Goal: Information Seeking & Learning: Find specific fact

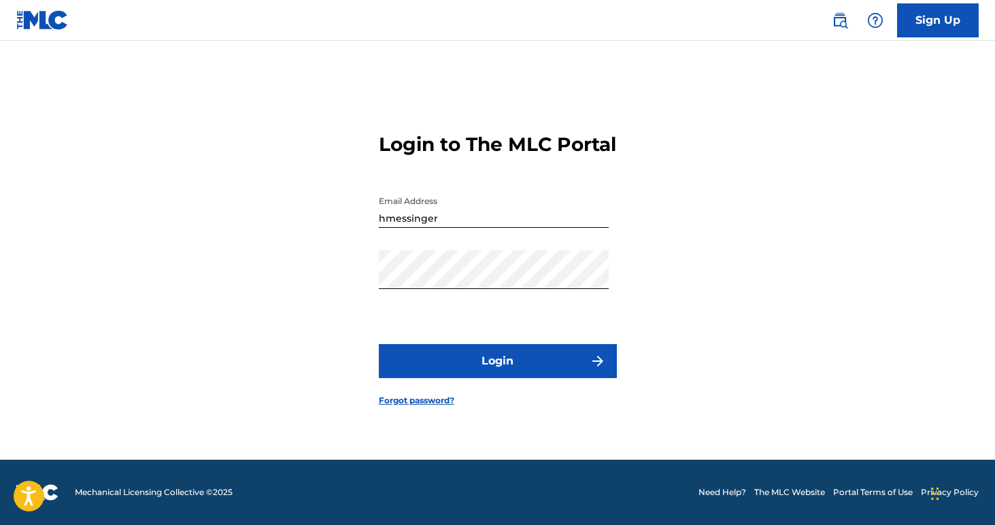
click at [527, 367] on button "Login" at bounding box center [498, 361] width 238 height 34
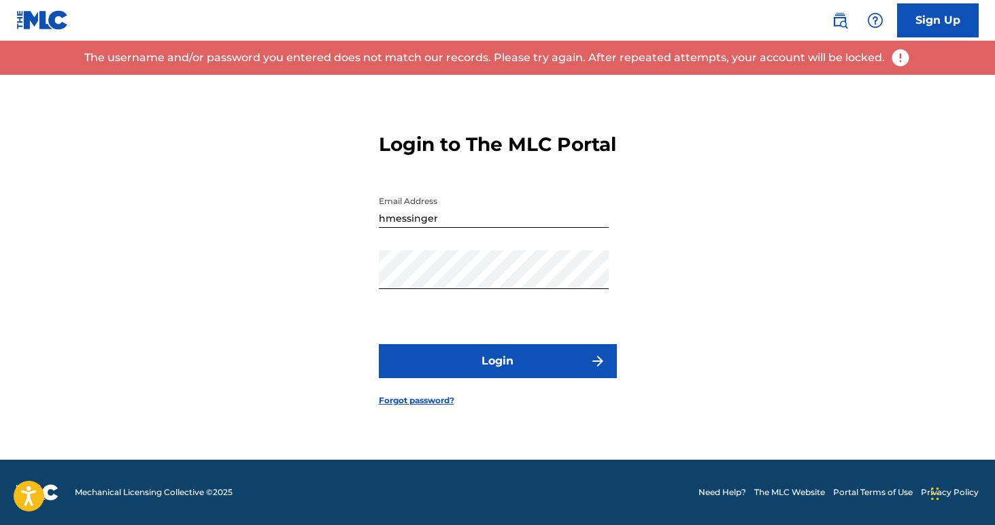
click at [493, 365] on button "Login" at bounding box center [498, 361] width 238 height 34
click at [440, 228] on input "hmessinger" at bounding box center [494, 208] width 230 height 39
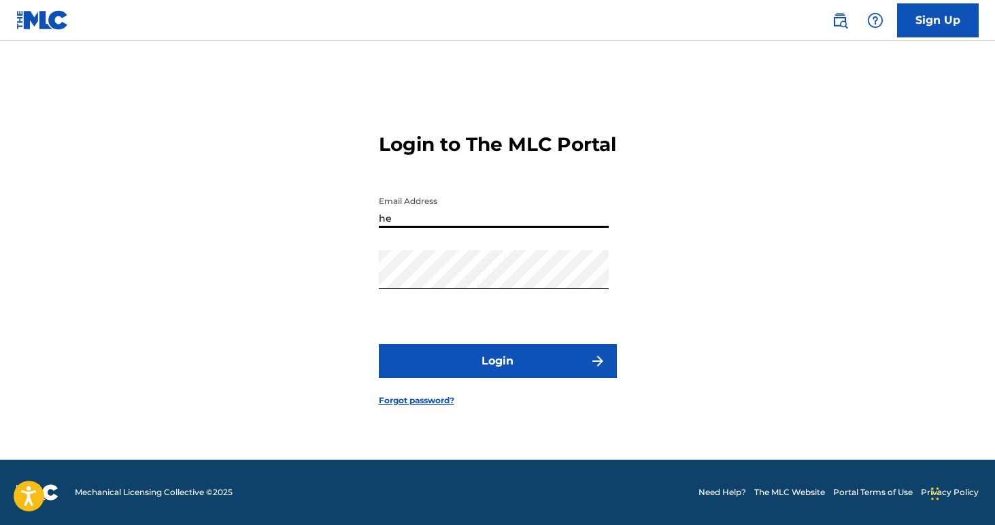
type input "[EMAIL_ADDRESS][DOMAIN_NAME]"
click at [489, 376] on button "Login" at bounding box center [498, 361] width 238 height 34
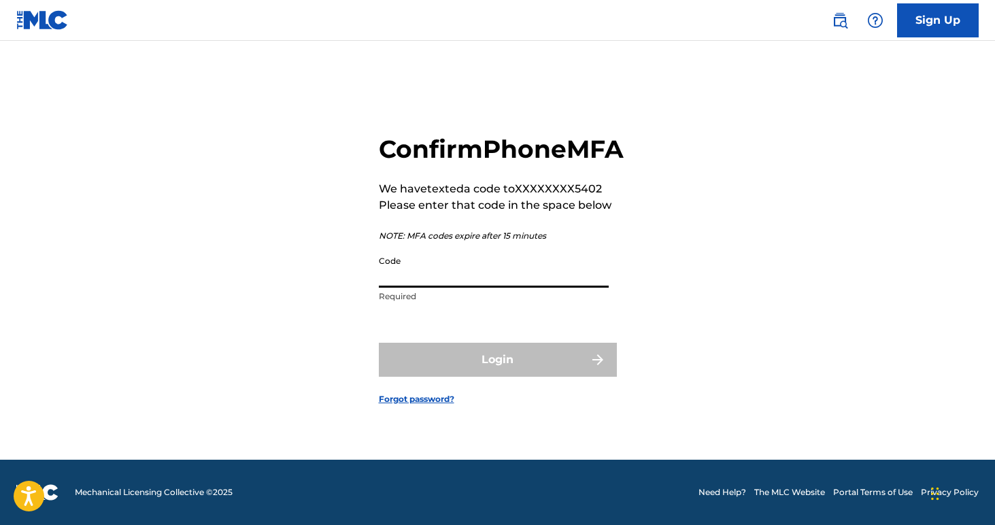
click at [427, 288] on input "Code" at bounding box center [494, 268] width 230 height 39
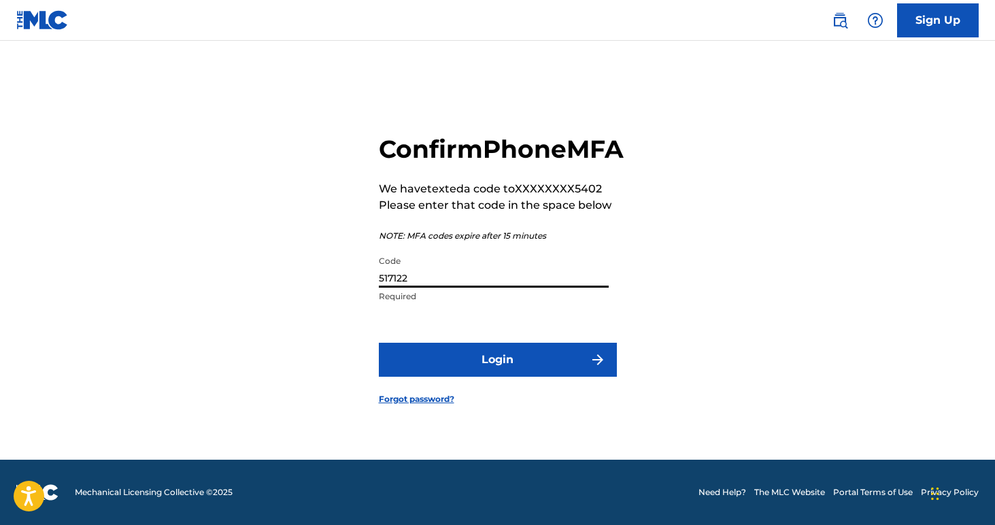
type input "517122"
click at [487, 370] on button "Login" at bounding box center [498, 360] width 238 height 34
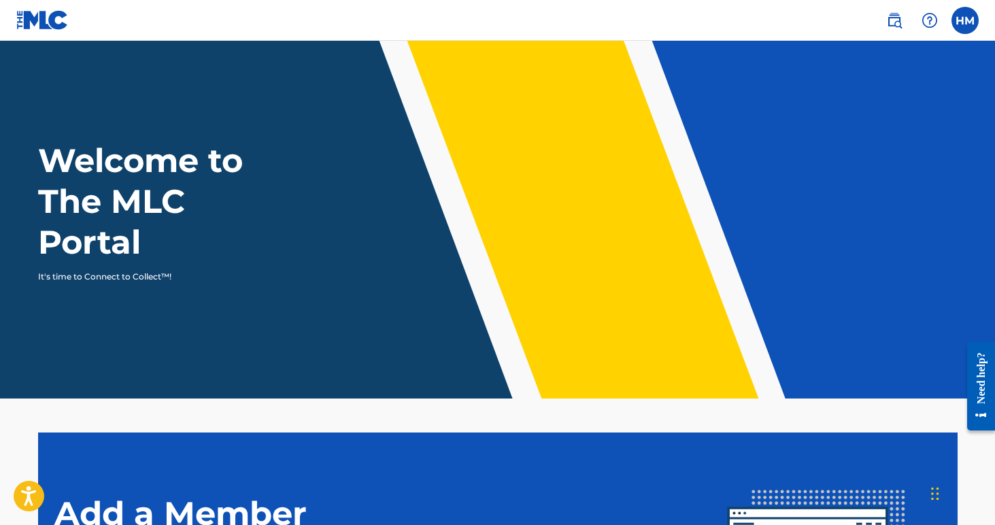
click at [963, 17] on label at bounding box center [965, 20] width 27 height 27
click at [966, 20] on input "HM [PERSON_NAME] [EMAIL_ADDRESS][DOMAIN_NAME] Notification Preferences Profile …" at bounding box center [966, 20] width 0 height 0
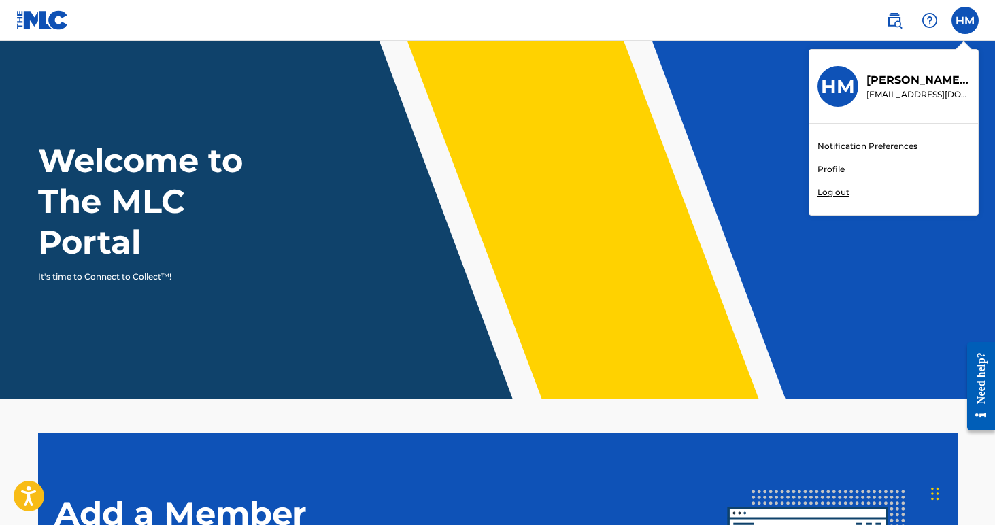
click at [834, 171] on link "Profile" at bounding box center [831, 169] width 27 height 12
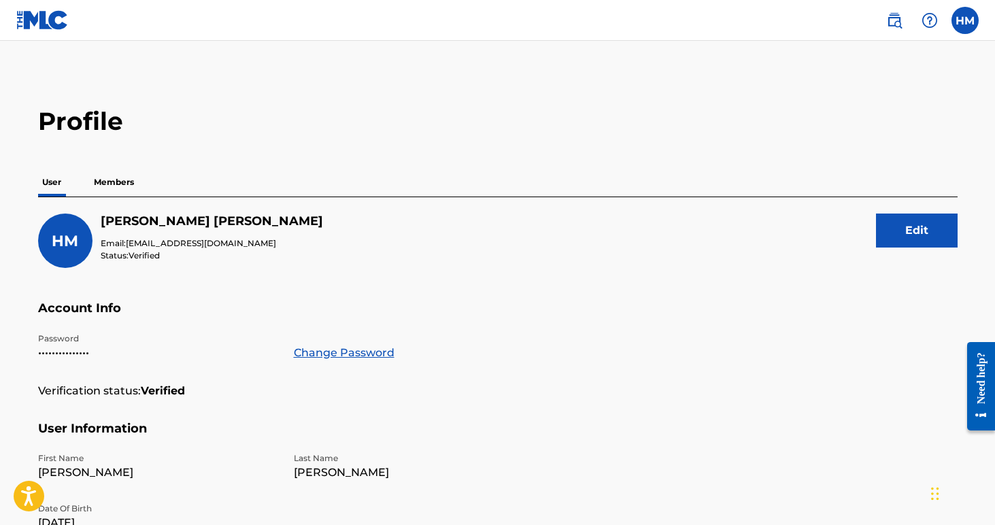
click at [961, 17] on label at bounding box center [965, 20] width 27 height 27
click at [966, 20] on input "HM [PERSON_NAME] [EMAIL_ADDRESS][DOMAIN_NAME] Notification Preferences Profile …" at bounding box center [966, 20] width 0 height 0
click at [800, 20] on nav "HM HM [PERSON_NAME] [EMAIL_ADDRESS][DOMAIN_NAME] Notification Preferences Profi…" at bounding box center [497, 20] width 995 height 41
click at [895, 22] on img at bounding box center [895, 20] width 16 height 16
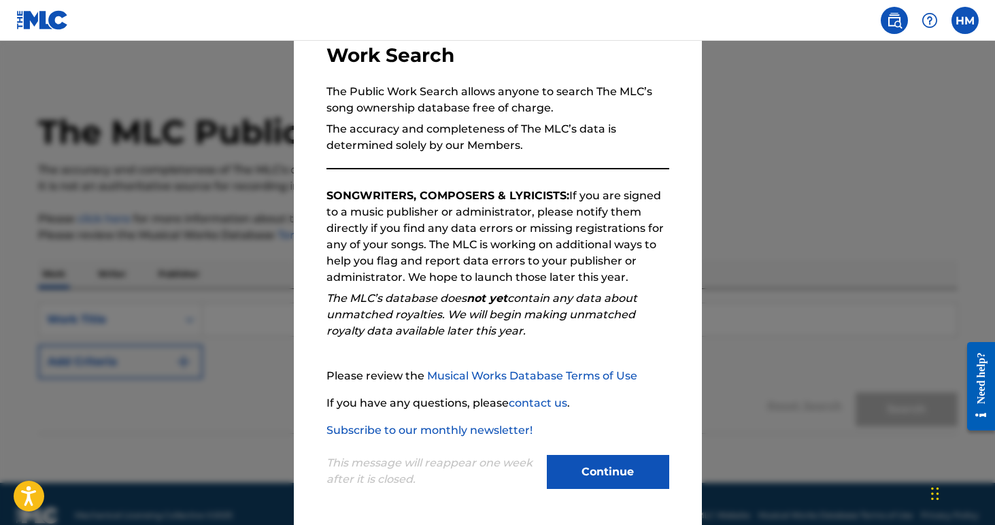
scroll to position [97, 0]
click at [601, 467] on button "Continue" at bounding box center [608, 472] width 122 height 34
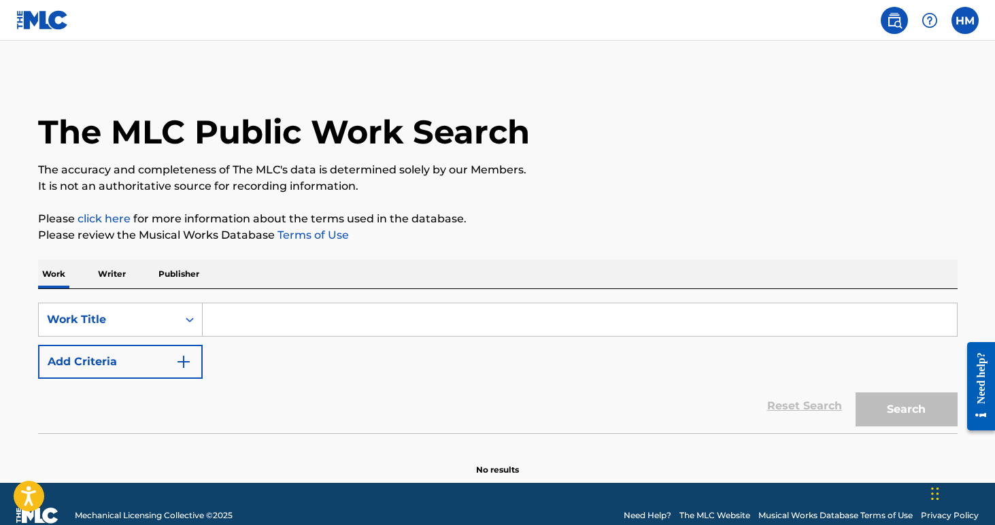
click at [265, 317] on input "Search Form" at bounding box center [580, 319] width 755 height 33
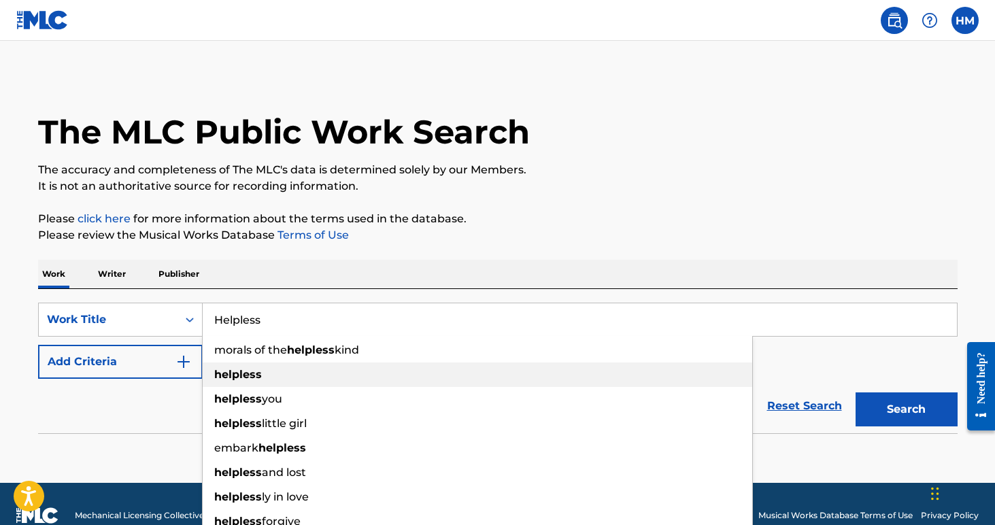
click at [271, 384] on div "helpless" at bounding box center [478, 375] width 550 height 24
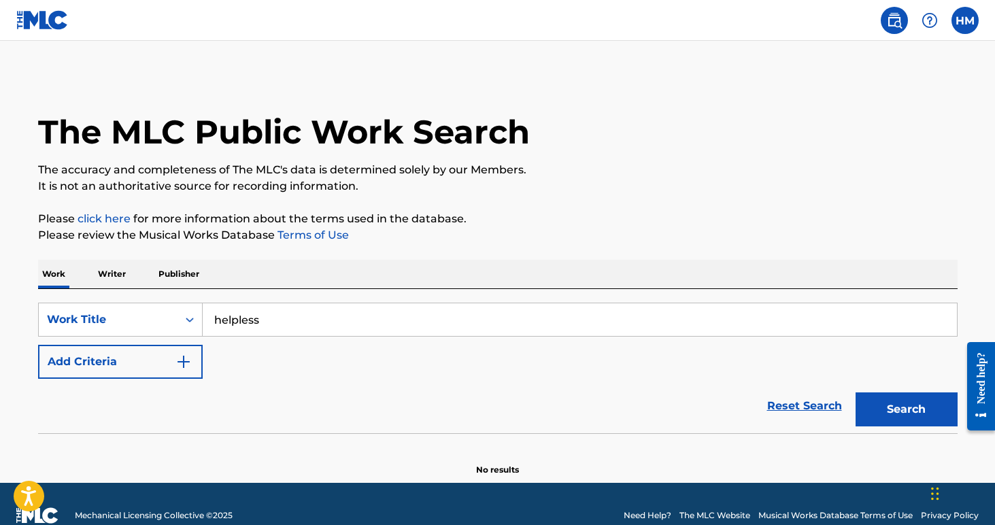
click at [887, 404] on button "Search" at bounding box center [907, 410] width 102 height 34
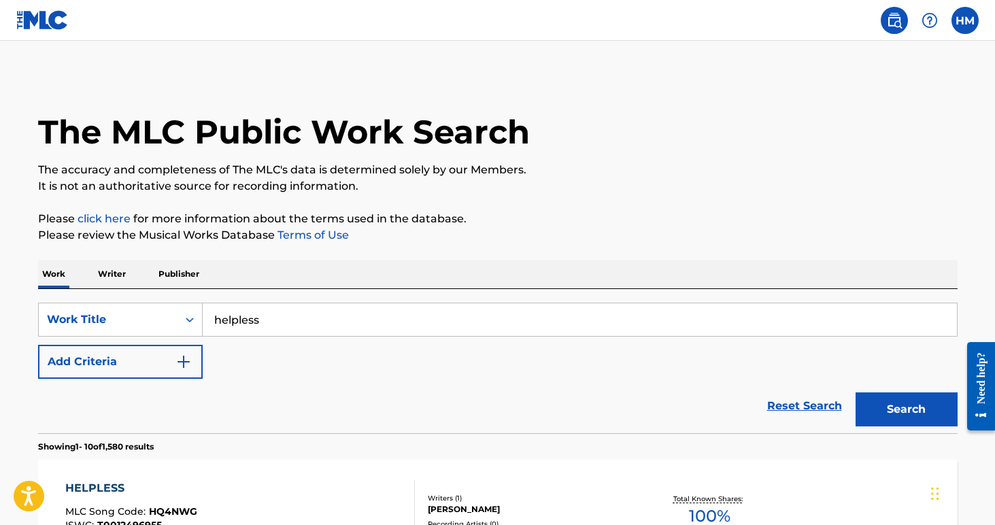
scroll to position [0, 0]
click at [276, 326] on input "helpless" at bounding box center [580, 319] width 755 height 33
type input "helpless [PERSON_NAME]"
click at [878, 399] on button "Search" at bounding box center [907, 410] width 102 height 34
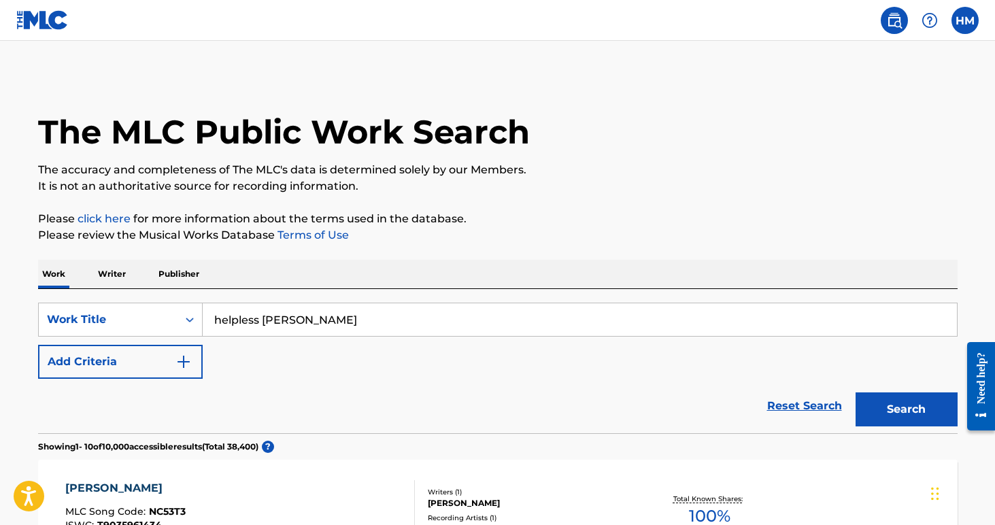
click at [324, 317] on input "helpless [PERSON_NAME]" at bounding box center [580, 319] width 755 height 33
drag, startPoint x: 324, startPoint y: 317, endPoint x: 201, endPoint y: 313, distance: 123.2
click at [201, 313] on div "SearchWithCriteria33372b44-ff85-4635-bdfd-98e92b8516de Work Title helpless [PER…" at bounding box center [498, 320] width 920 height 34
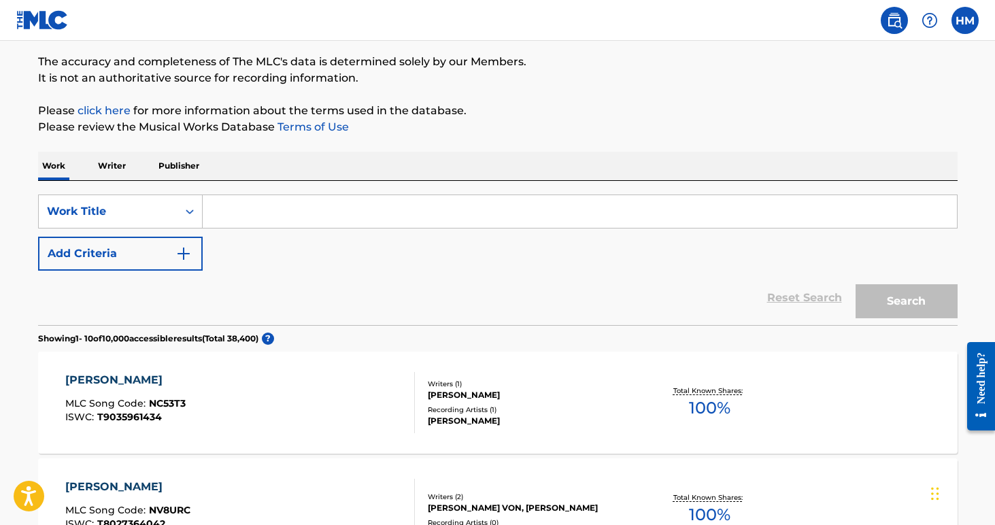
scroll to position [94, 0]
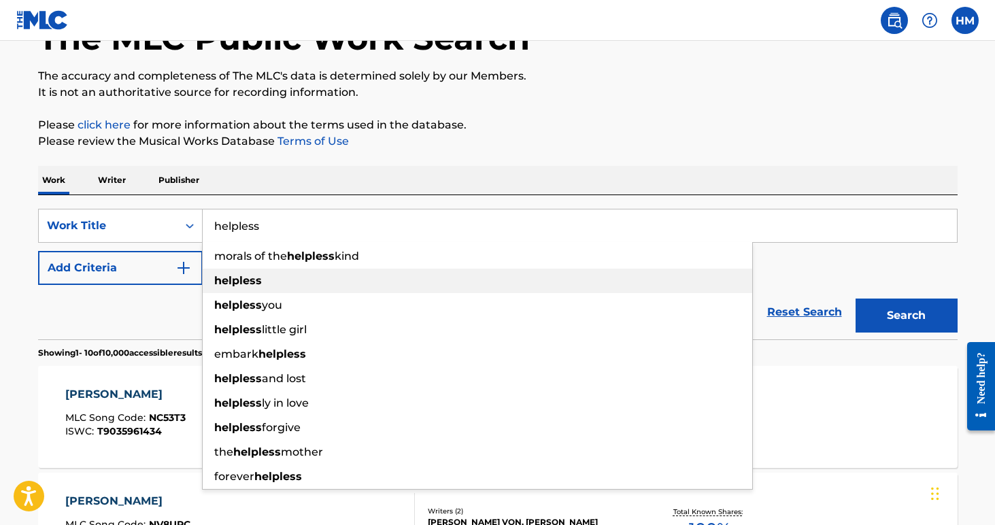
type input "helpless"
click at [293, 286] on div "helpless" at bounding box center [478, 281] width 550 height 24
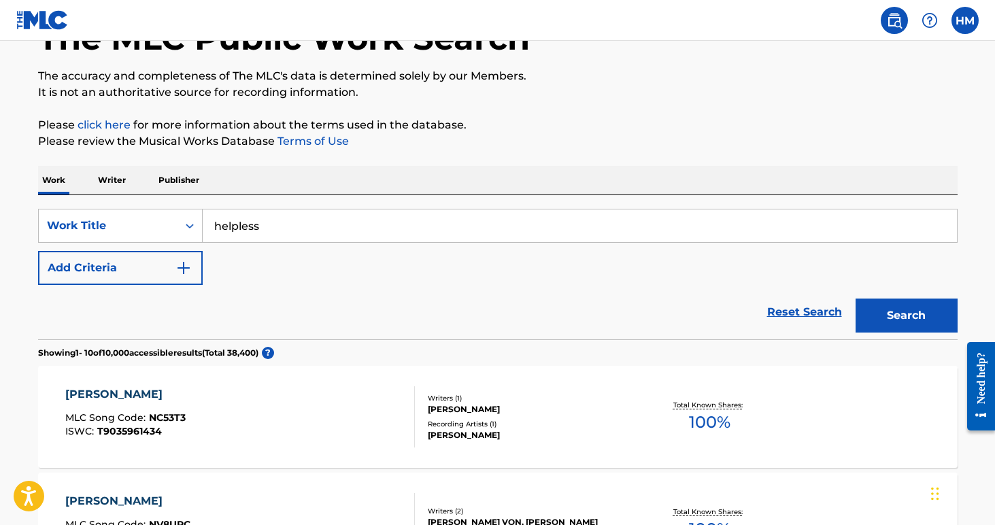
click at [900, 317] on button "Search" at bounding box center [907, 316] width 102 height 34
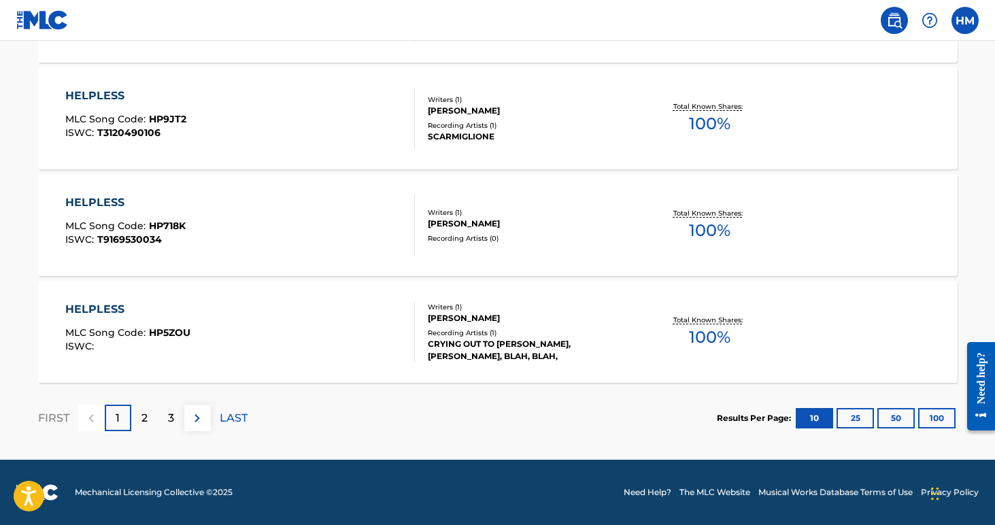
scroll to position [1140, 0]
click at [940, 414] on button "100" at bounding box center [937, 418] width 37 height 20
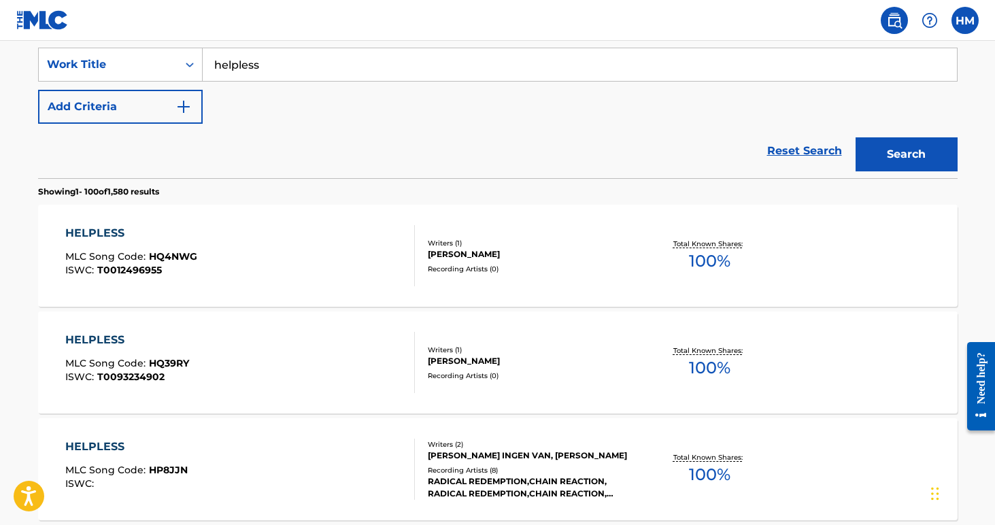
scroll to position [206, 0]
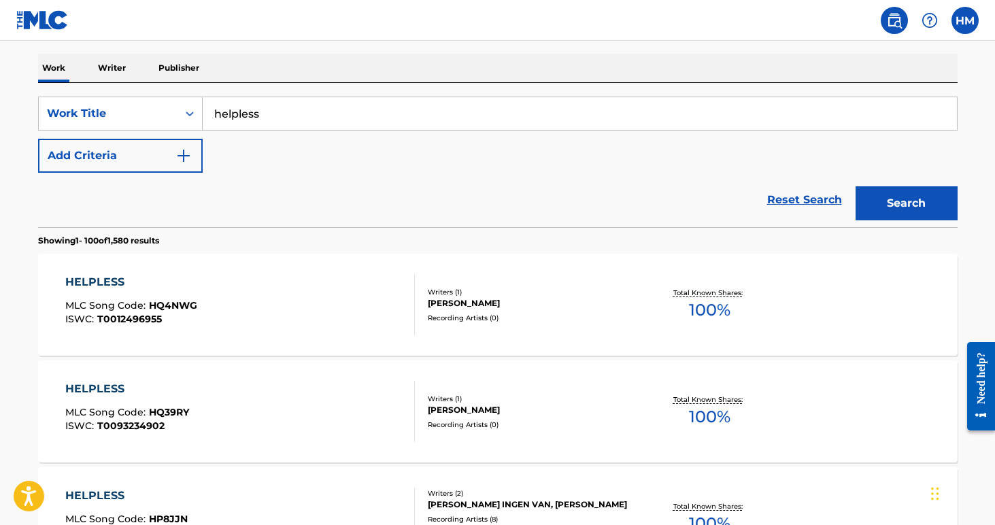
click at [134, 160] on button "Add Criteria" at bounding box center [120, 156] width 165 height 34
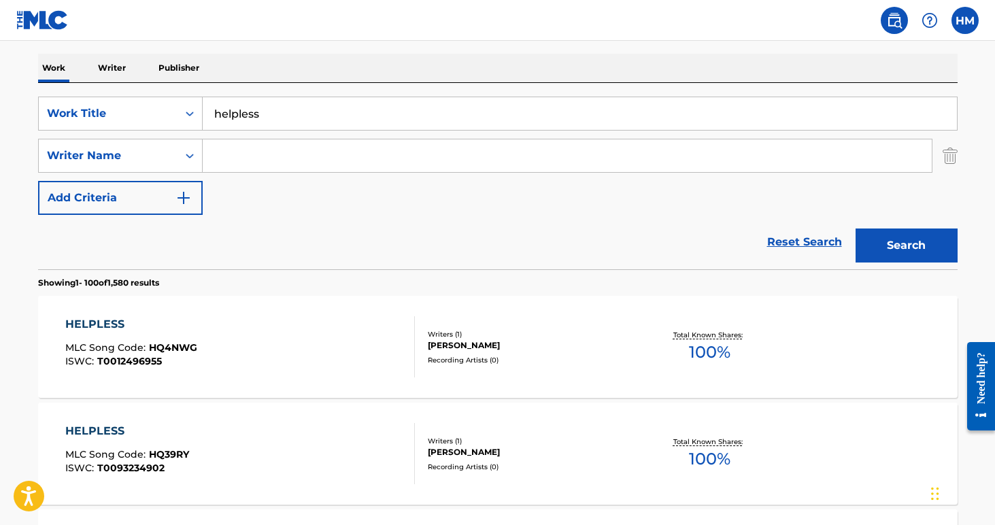
click at [222, 157] on input "Search Form" at bounding box center [567, 155] width 729 height 33
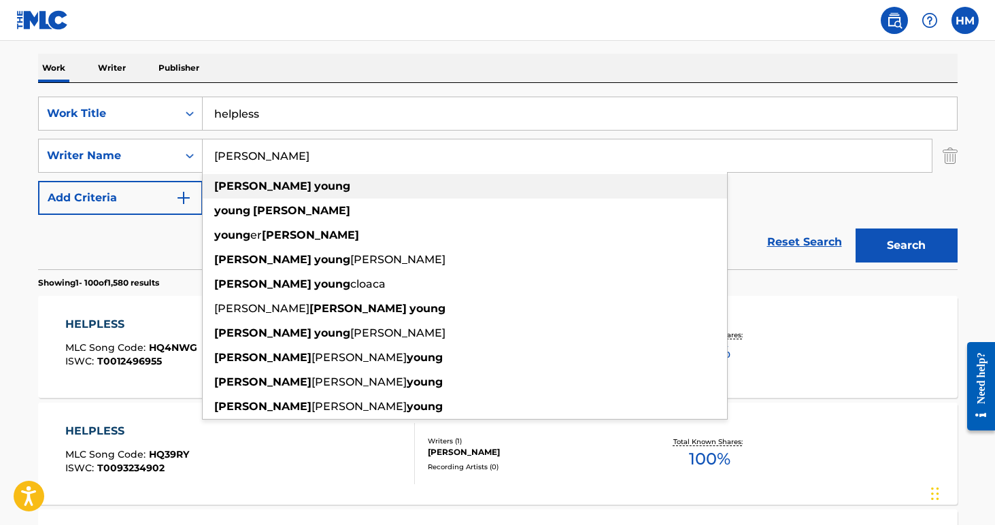
type input "[PERSON_NAME]"
click at [231, 186] on strong "[PERSON_NAME]" at bounding box center [262, 186] width 97 height 13
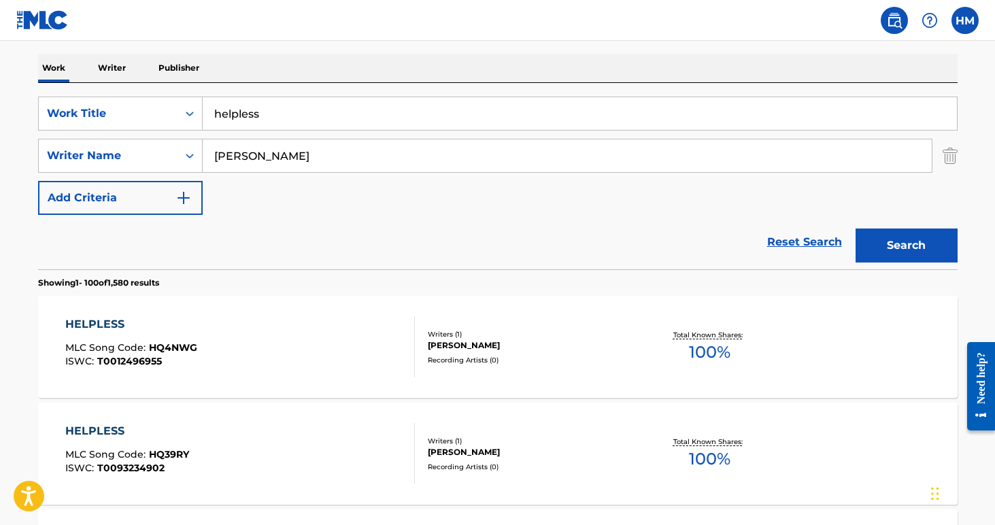
click at [878, 242] on button "Search" at bounding box center [907, 246] width 102 height 34
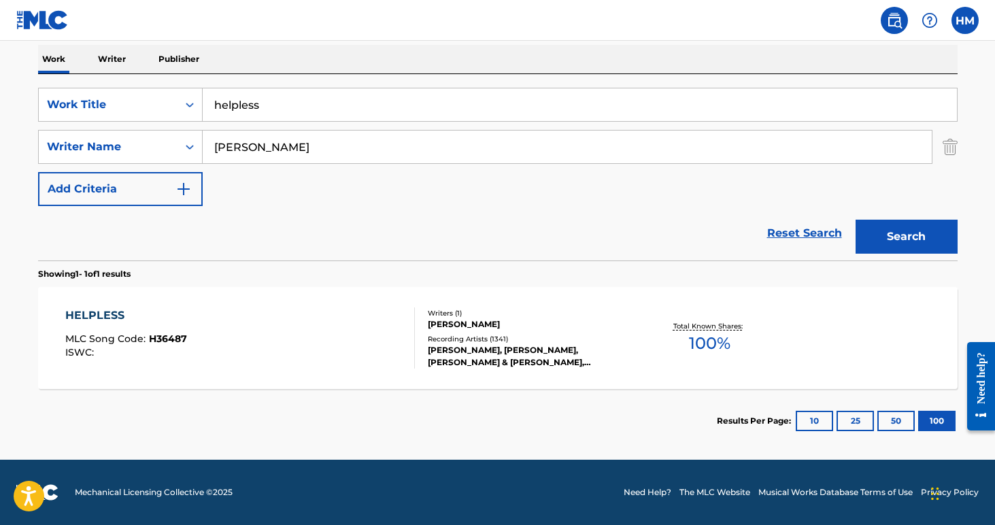
scroll to position [215, 0]
click at [101, 315] on div "HELPLESS" at bounding box center [126, 316] width 122 height 16
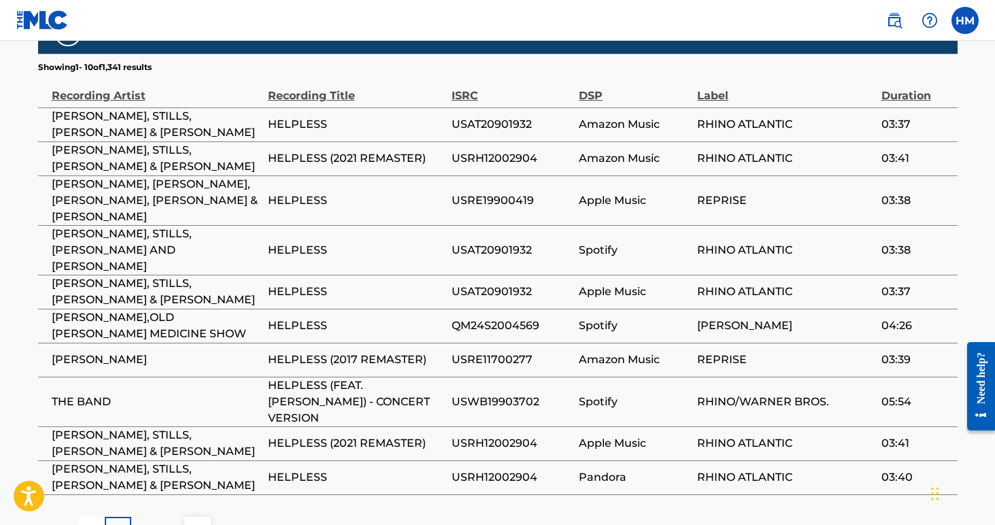
scroll to position [1195, 0]
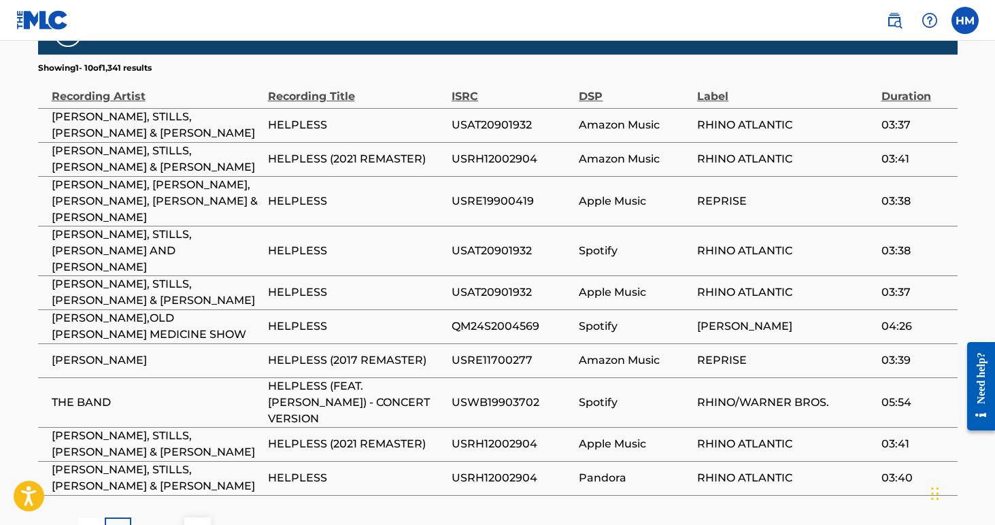
click at [142, 523] on p "2" at bounding box center [145, 531] width 6 height 16
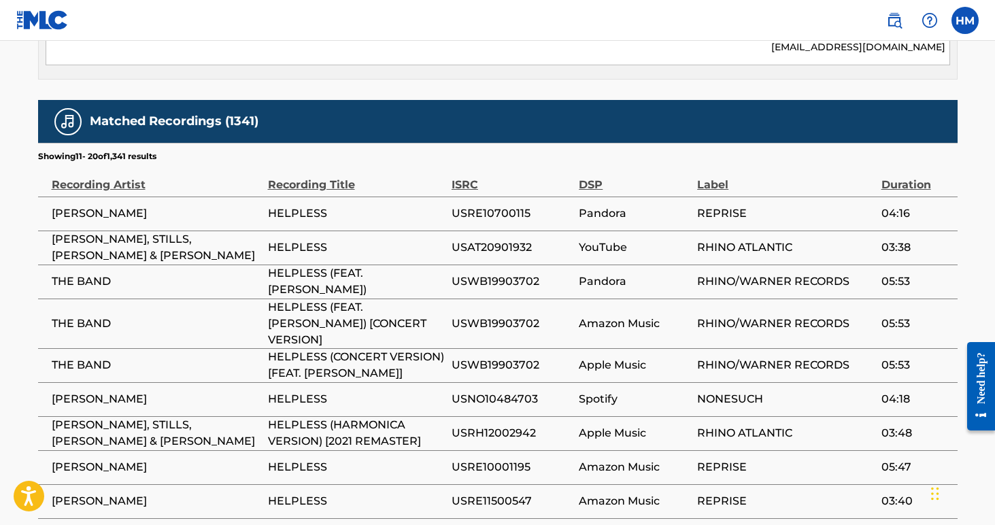
scroll to position [1123, 0]
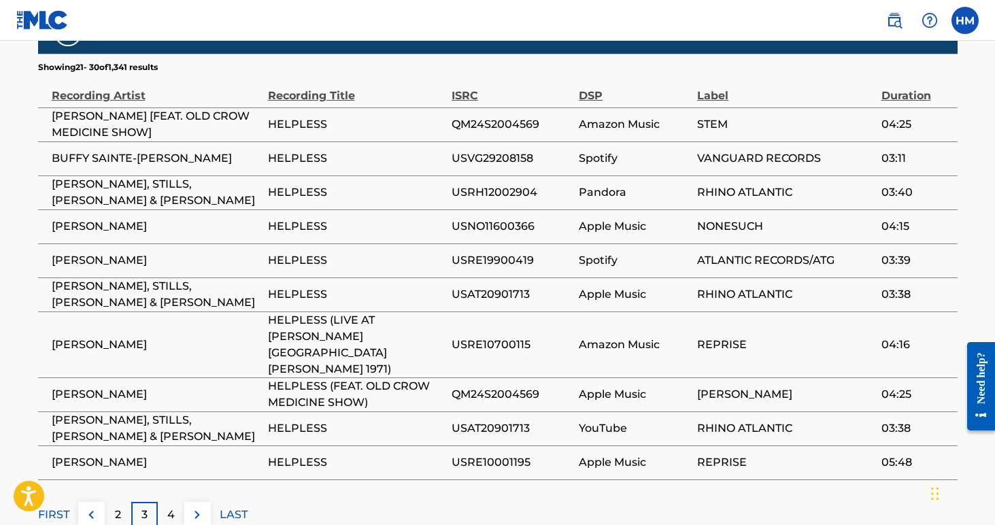
scroll to position [1195, 0]
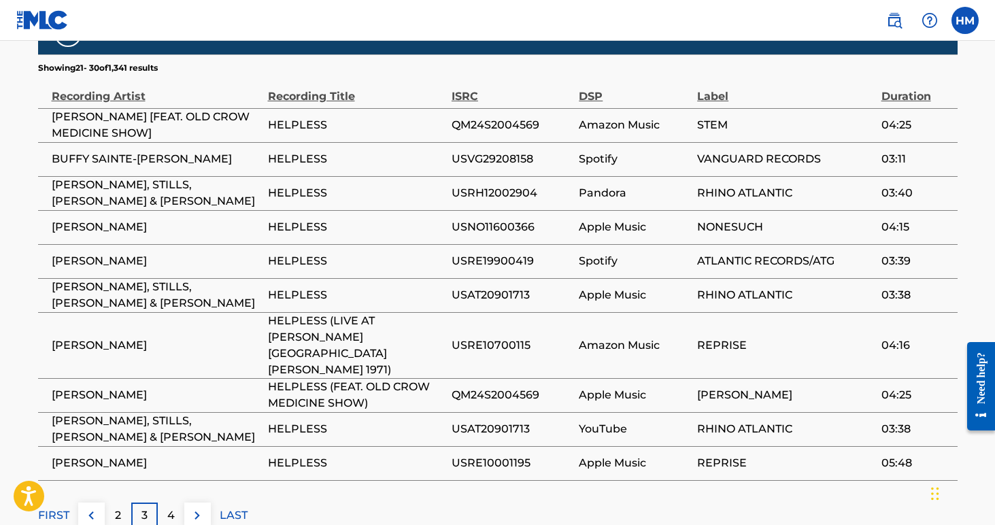
click at [176, 503] on div "4" at bounding box center [171, 516] width 27 height 27
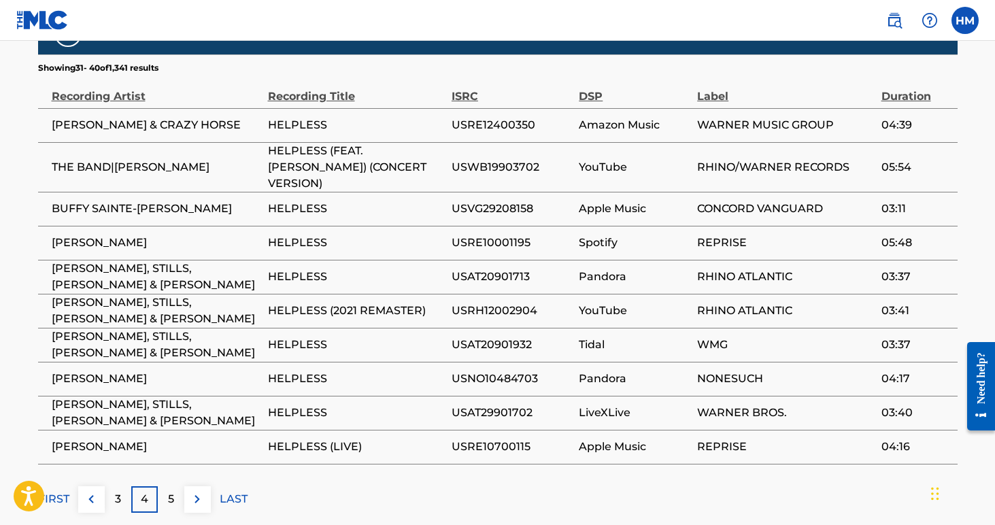
click at [178, 487] on div "5" at bounding box center [171, 500] width 27 height 27
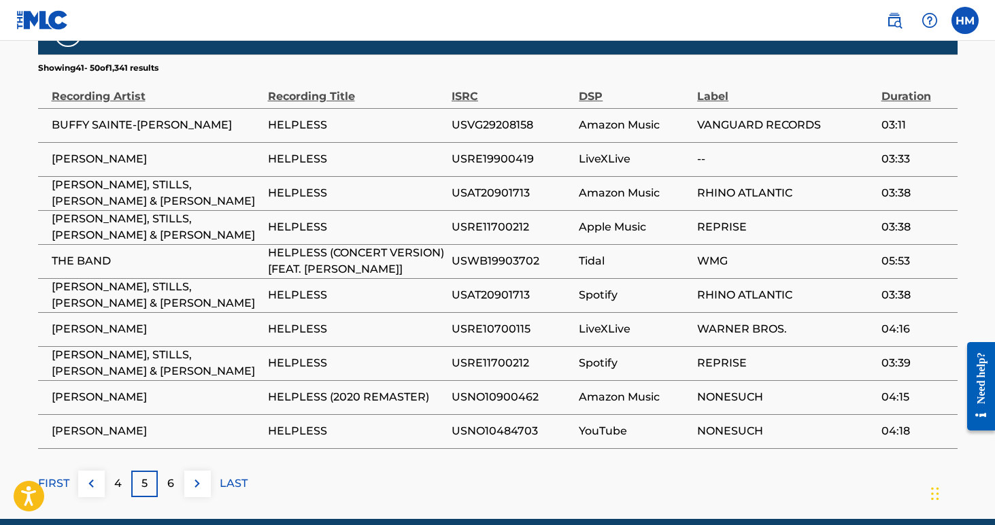
click at [173, 476] on p "6" at bounding box center [170, 484] width 7 height 16
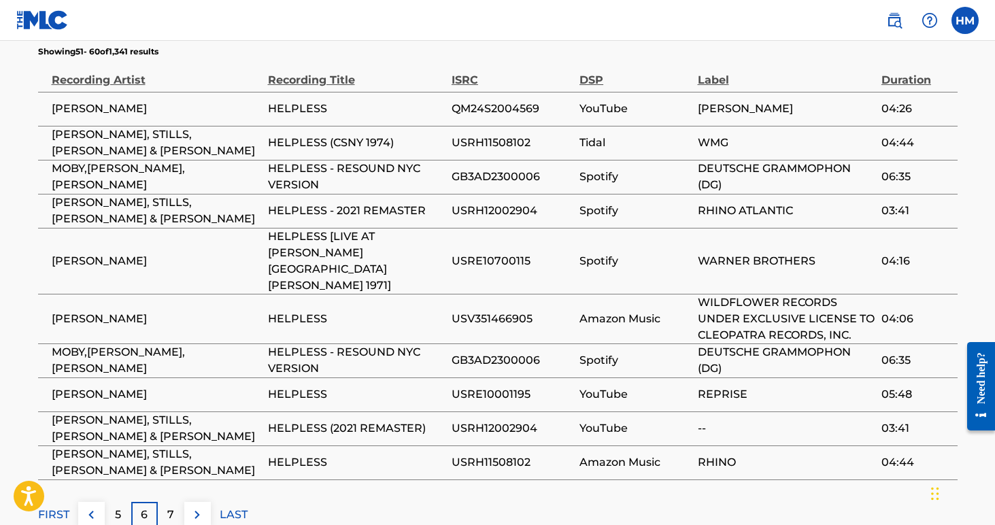
scroll to position [1211, 0]
click at [169, 508] on p "7" at bounding box center [170, 516] width 7 height 16
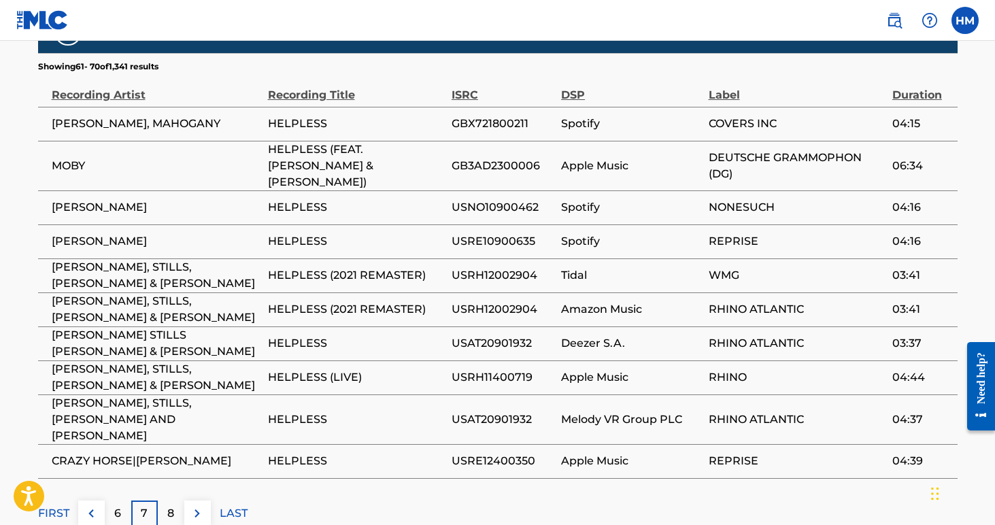
scroll to position [1195, 0]
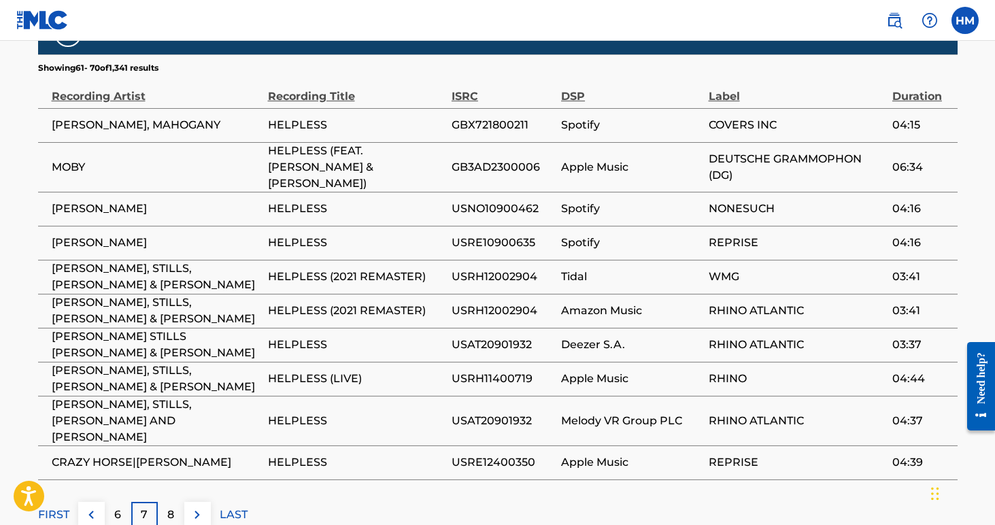
click at [173, 507] on p "8" at bounding box center [170, 515] width 7 height 16
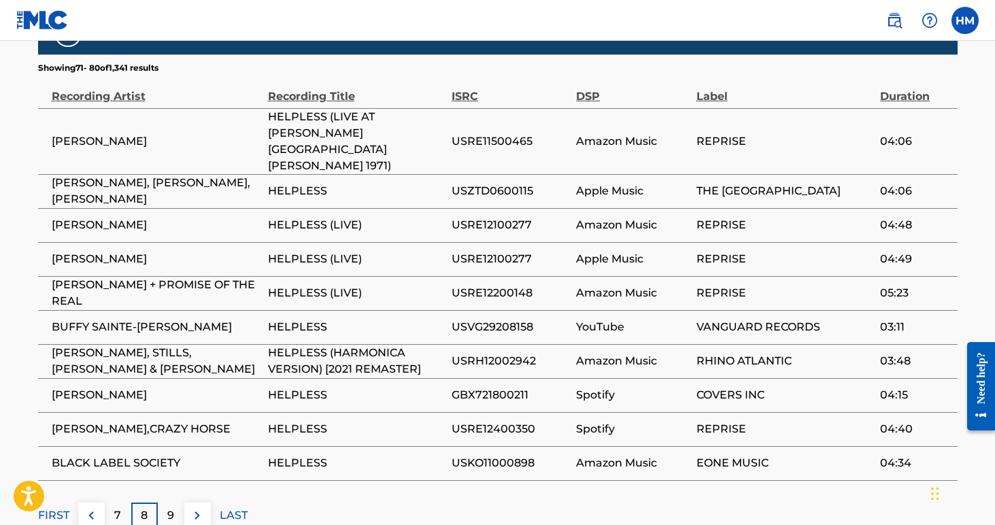
click at [223, 508] on p "LAST" at bounding box center [234, 516] width 28 height 16
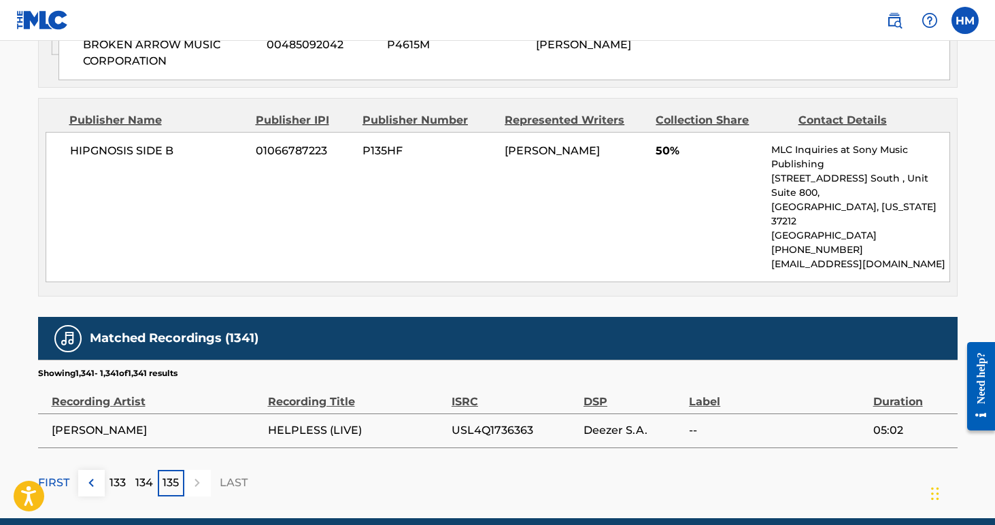
scroll to position [889, 0]
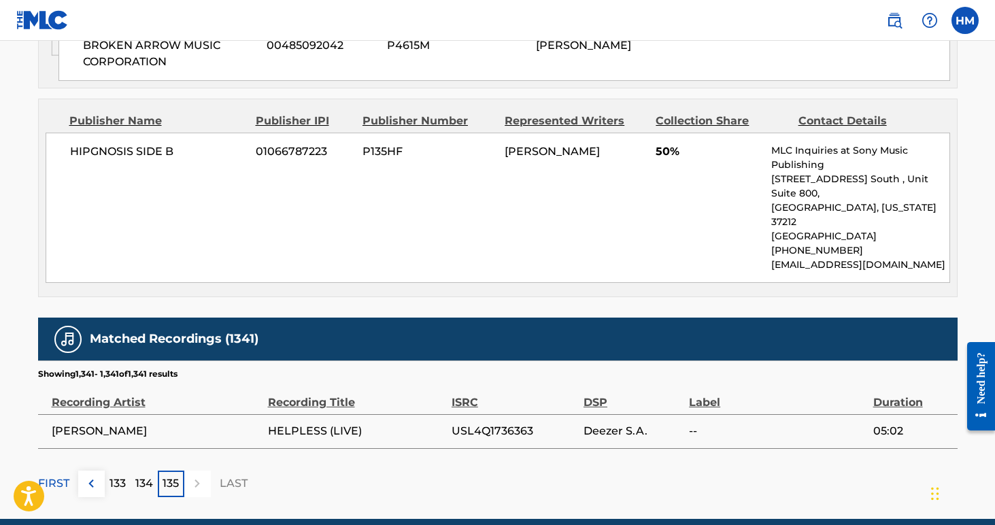
click at [92, 476] on img at bounding box center [91, 484] width 16 height 16
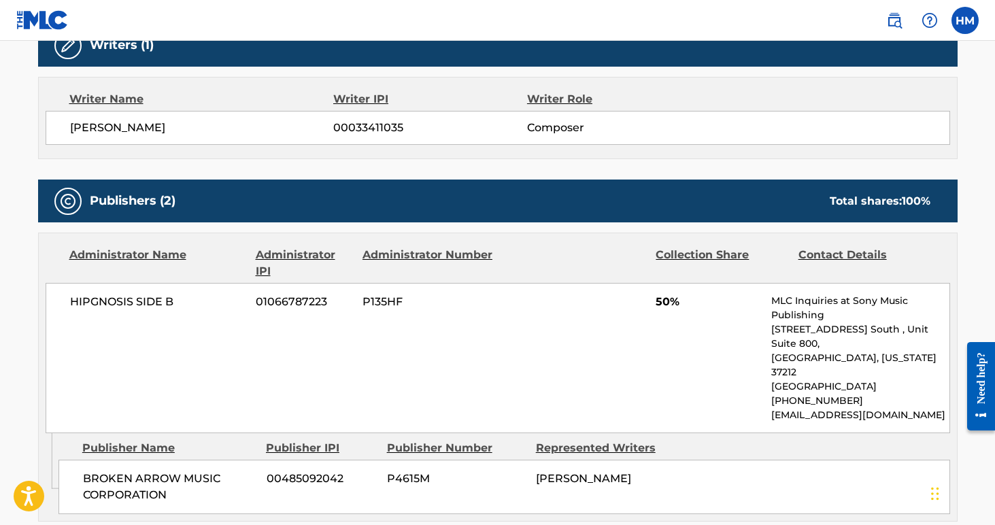
scroll to position [452, 0]
